Goal: Task Accomplishment & Management: Use online tool/utility

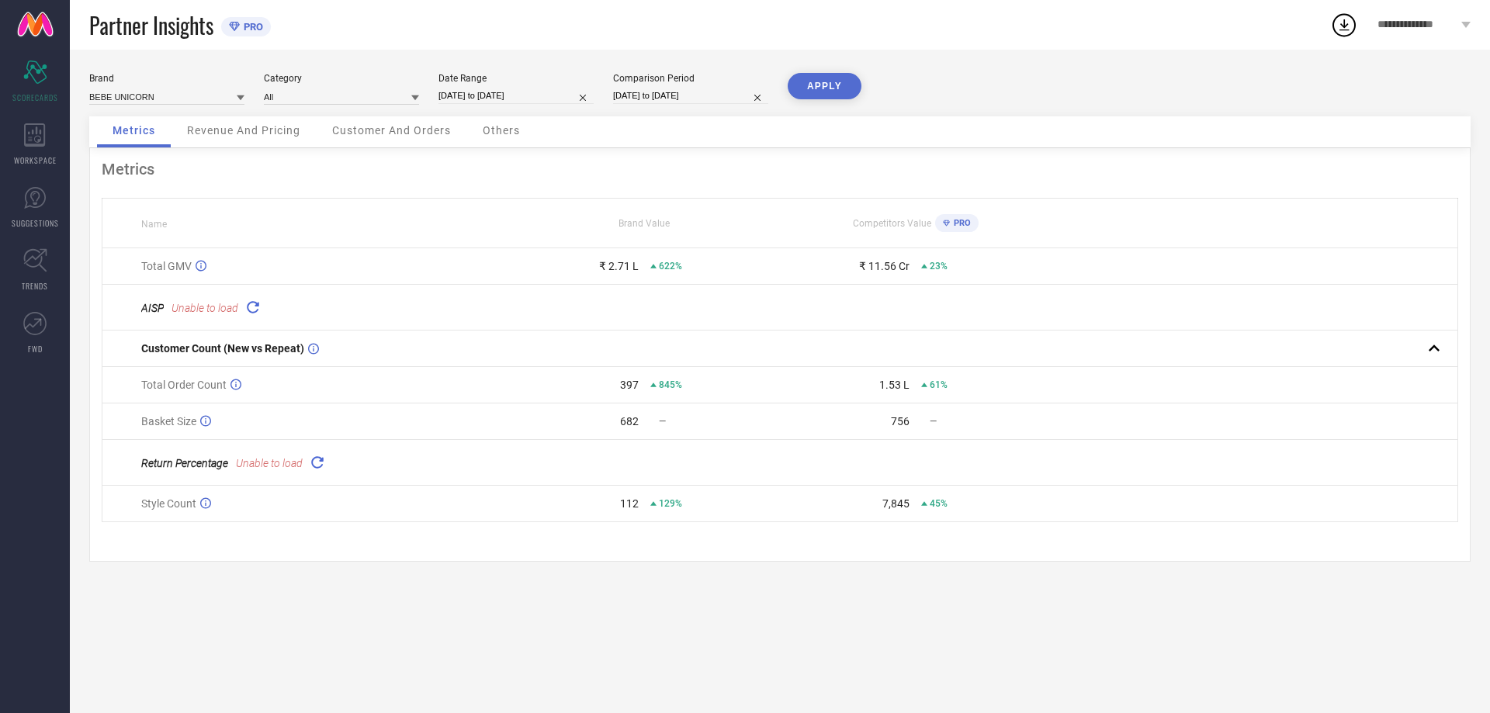
click at [252, 309] on icon at bounding box center [253, 307] width 18 height 18
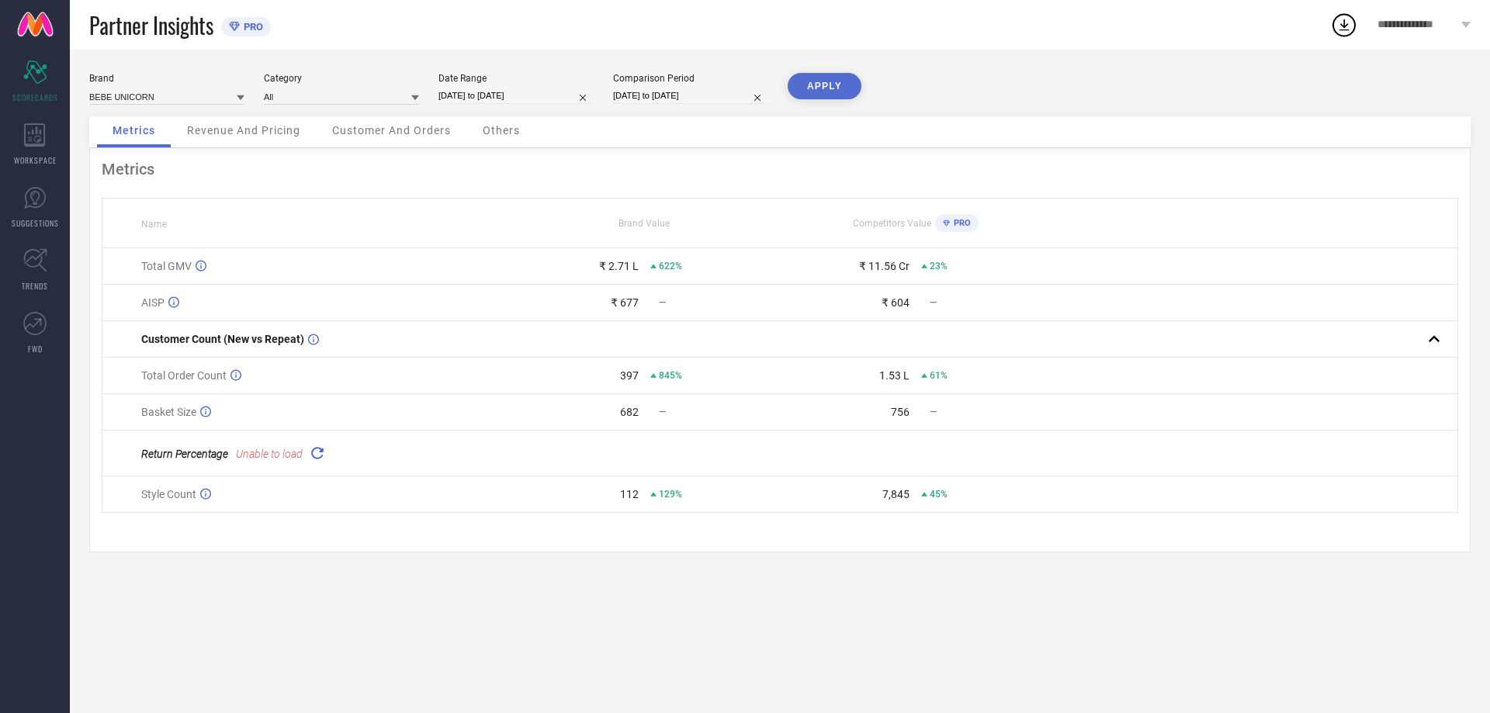
click at [314, 459] on icon at bounding box center [317, 453] width 18 height 18
click at [814, 78] on button "APPLY" at bounding box center [825, 86] width 74 height 26
click at [13, 137] on div "WORKSPACE" at bounding box center [35, 144] width 70 height 62
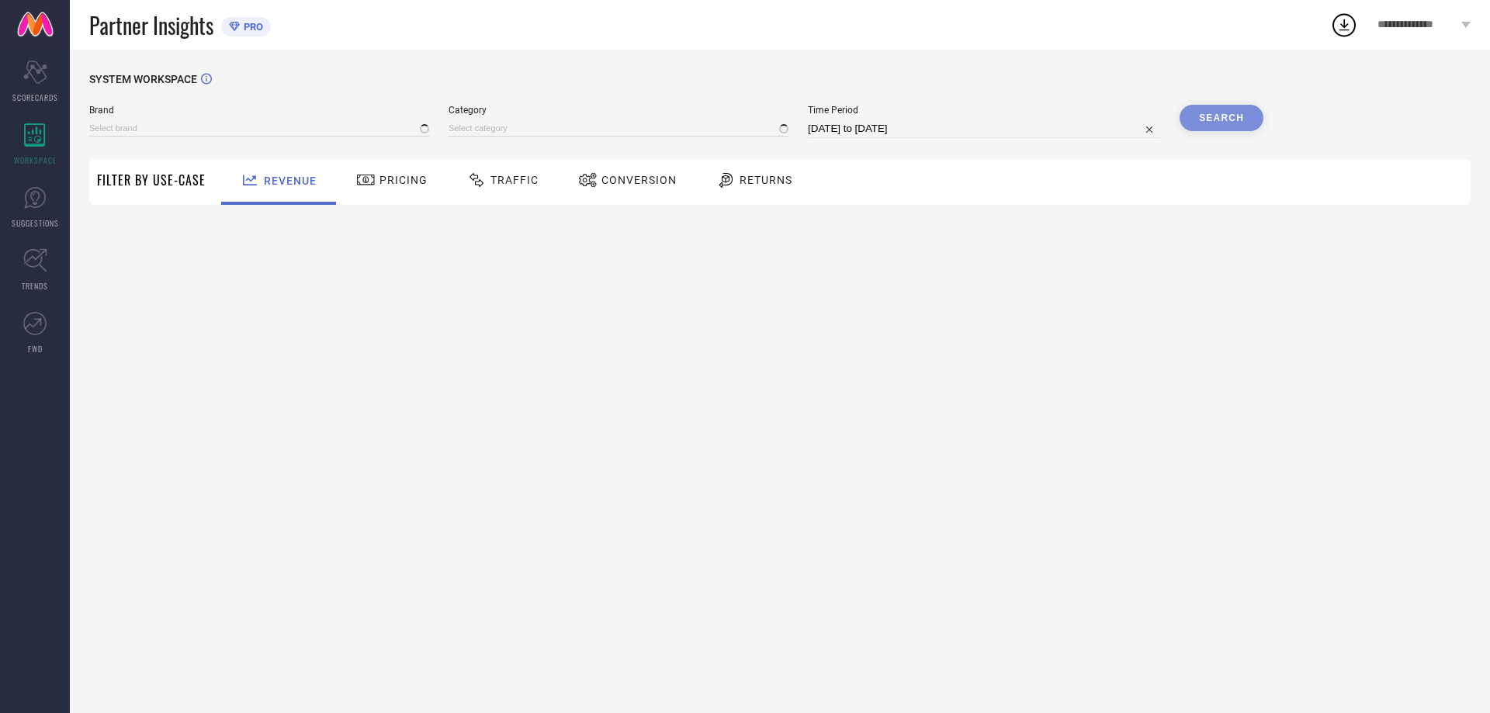
type input "BEBE UNICORN"
type input "All"
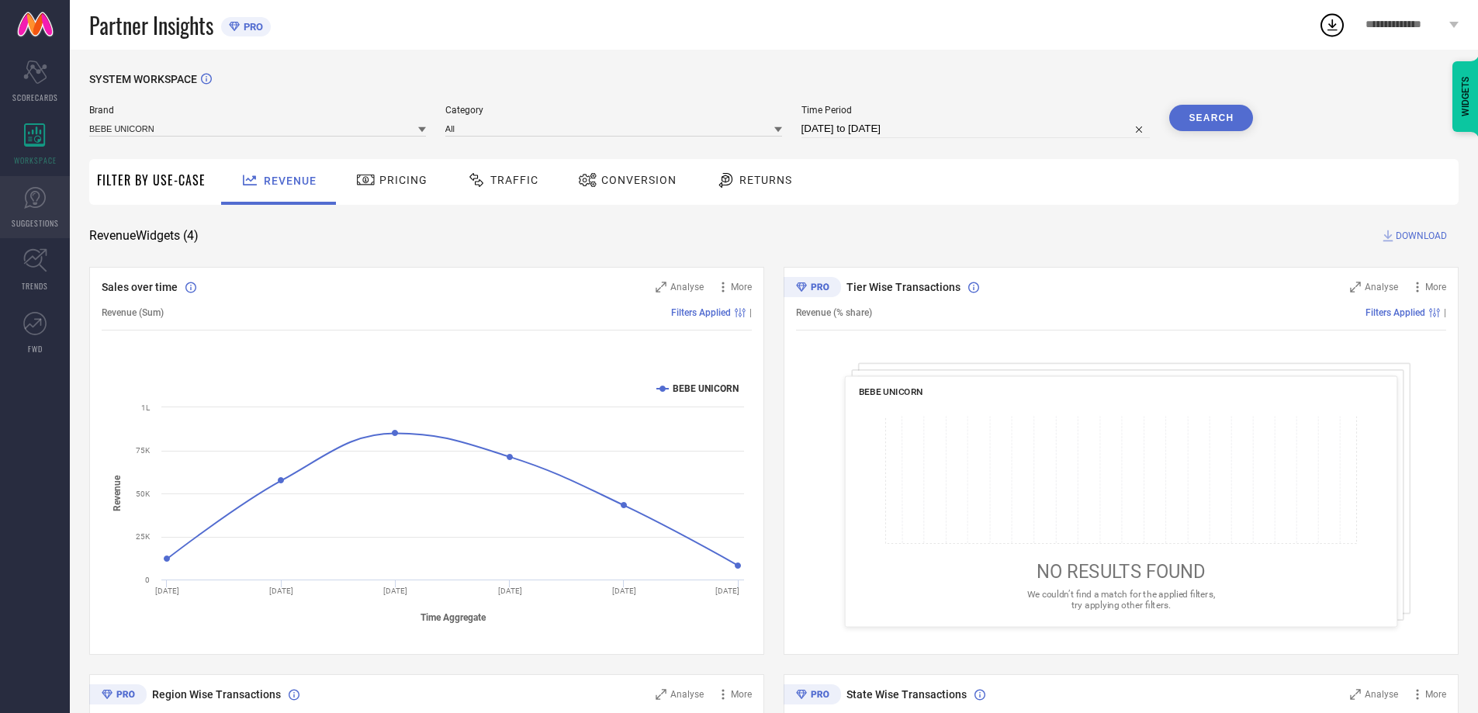
click at [33, 210] on link "SUGGESTIONS" at bounding box center [35, 207] width 70 height 62
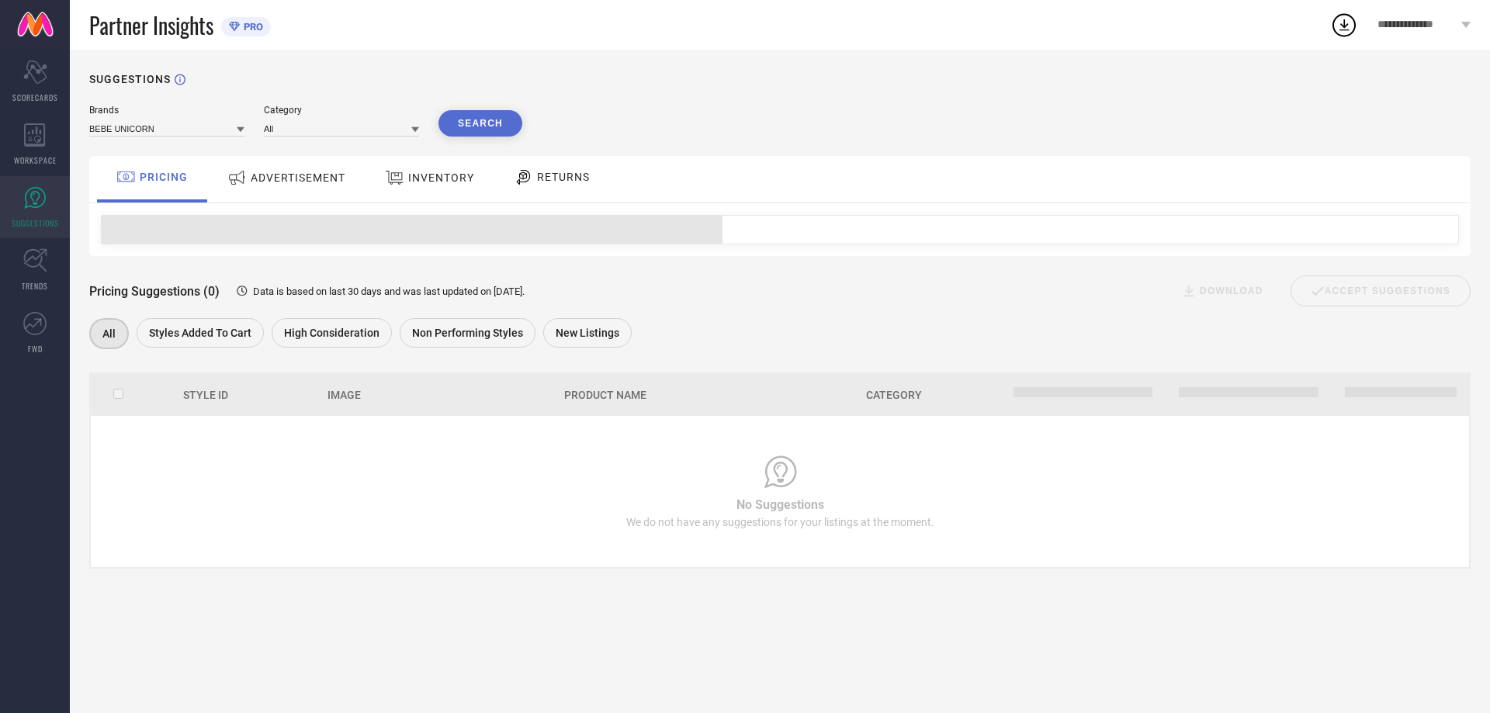
click at [206, 333] on span "Styles Added To Cart" at bounding box center [200, 333] width 102 height 12
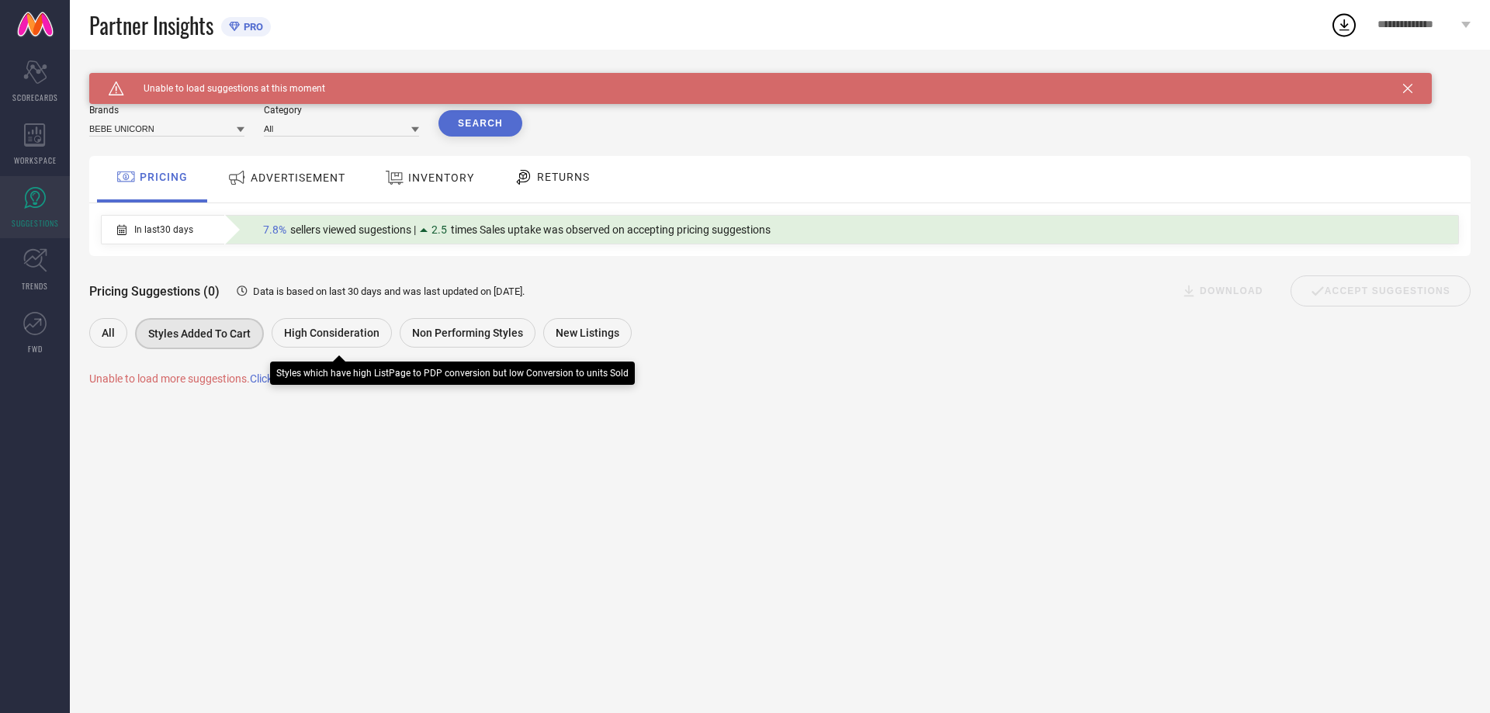
click at [356, 338] on span "High Consideration" at bounding box center [331, 333] width 95 height 12
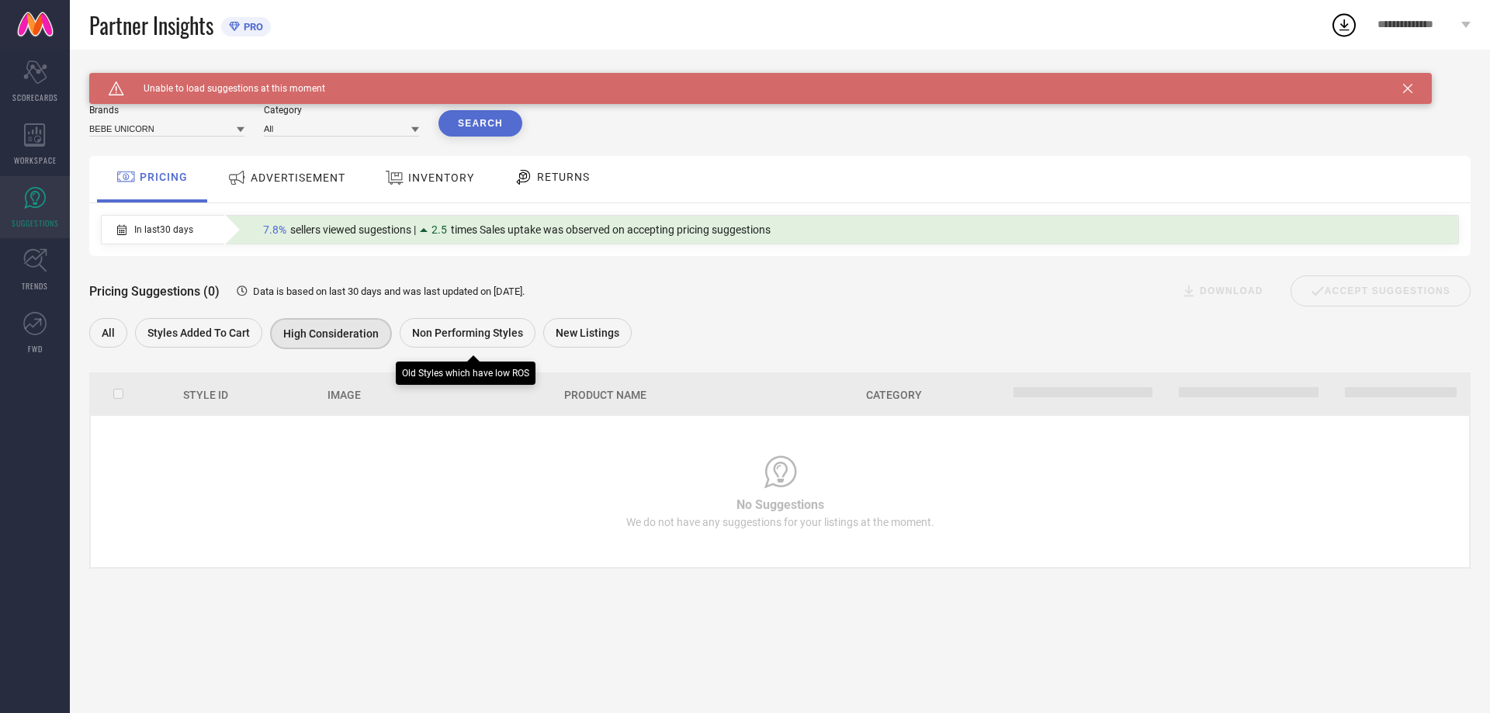
click at [483, 343] on div "Non Performing Styles" at bounding box center [468, 332] width 136 height 29
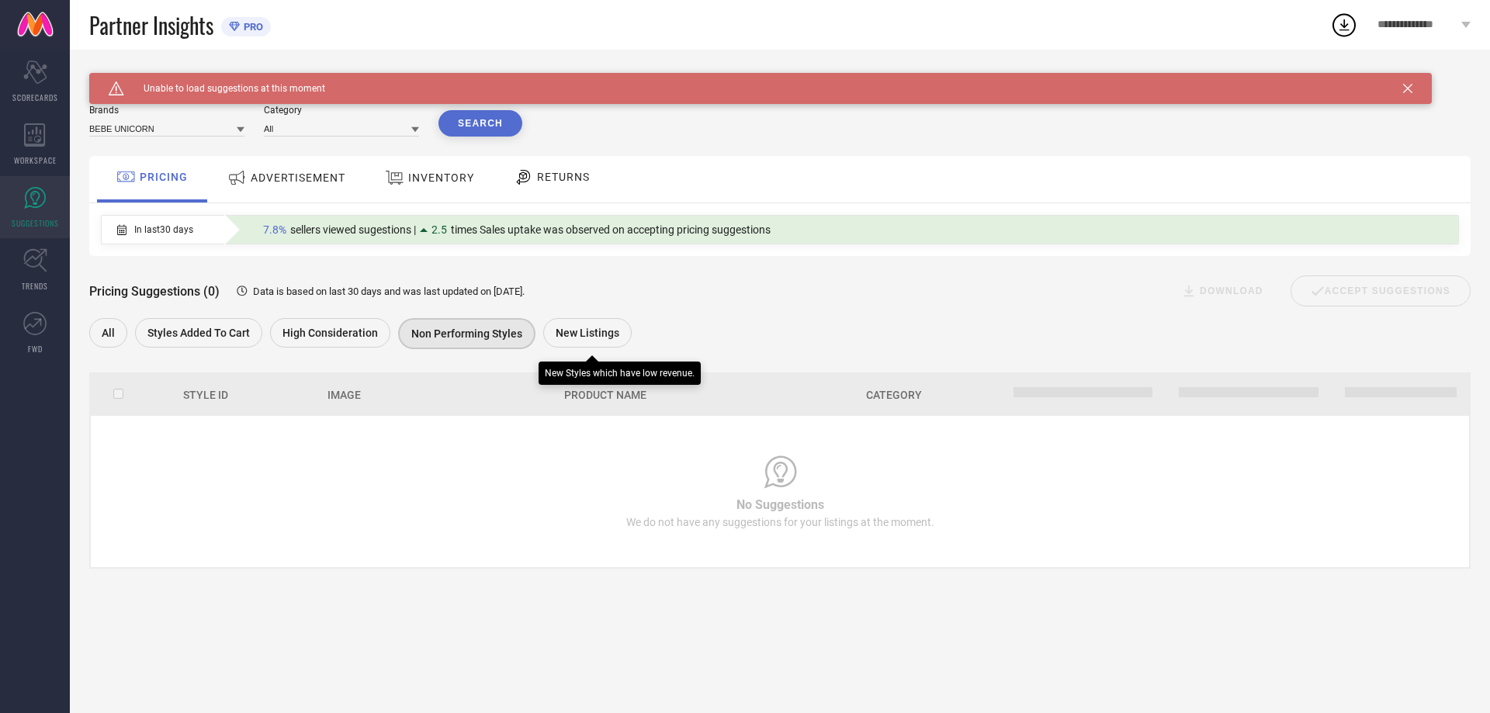
click at [596, 342] on div "New Listings" at bounding box center [587, 332] width 88 height 29
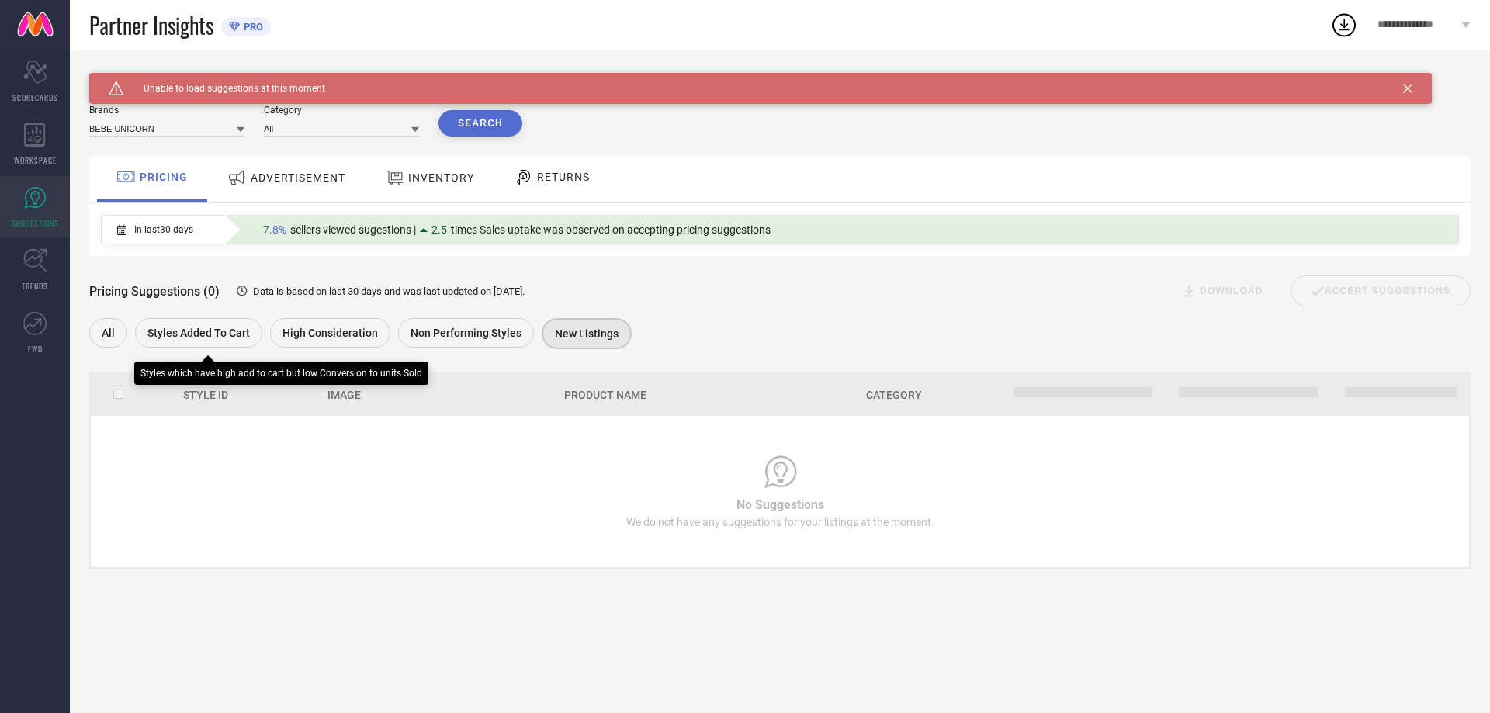
click at [129, 320] on div "All" at bounding box center [112, 334] width 46 height 33
